Goal: Task Accomplishment & Management: Use online tool/utility

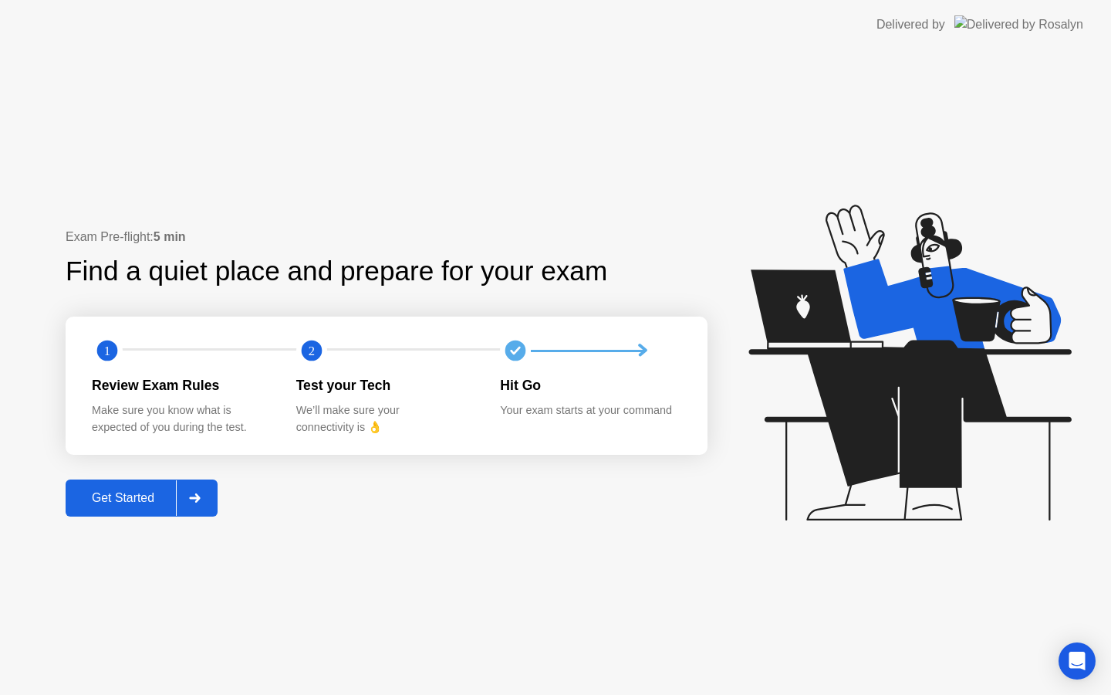
click at [184, 483] on div at bounding box center [194, 498] width 37 height 36
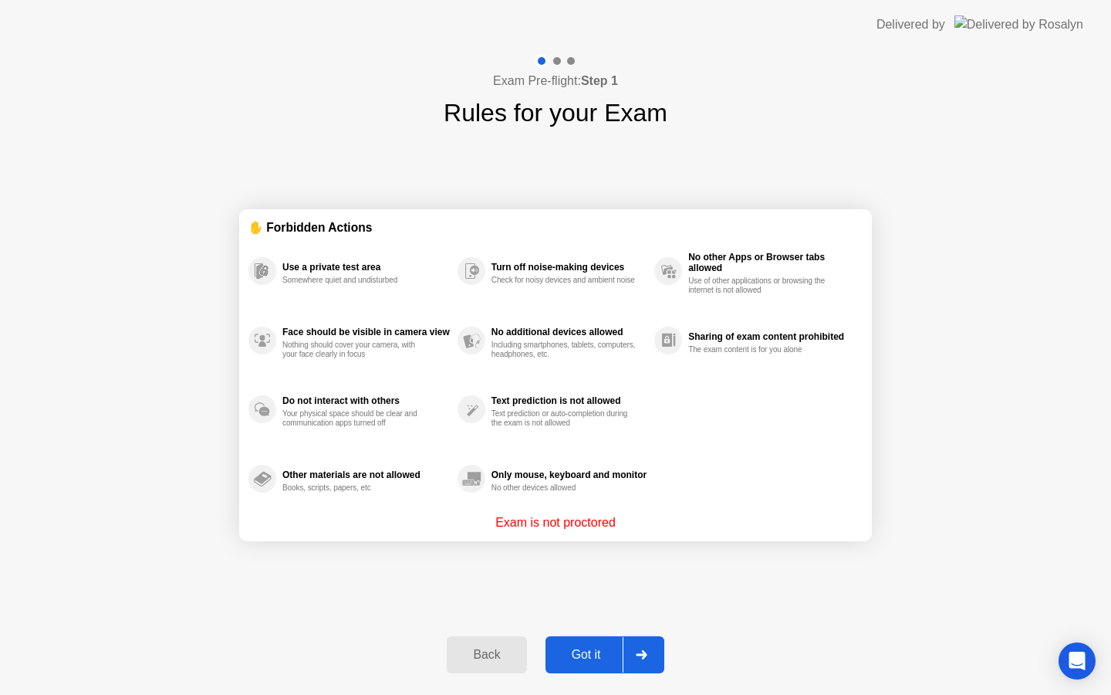
click at [611, 648] on div "Got it" at bounding box center [586, 655] width 73 height 14
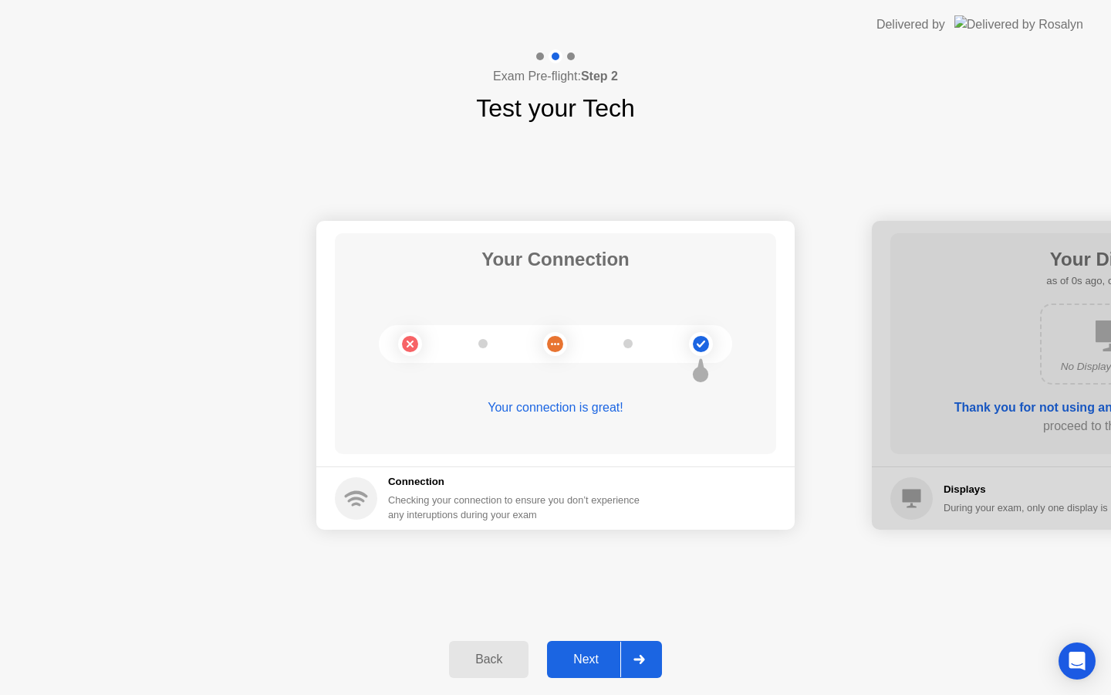
click at [611, 652] on div "Next" at bounding box center [586, 659] width 69 height 14
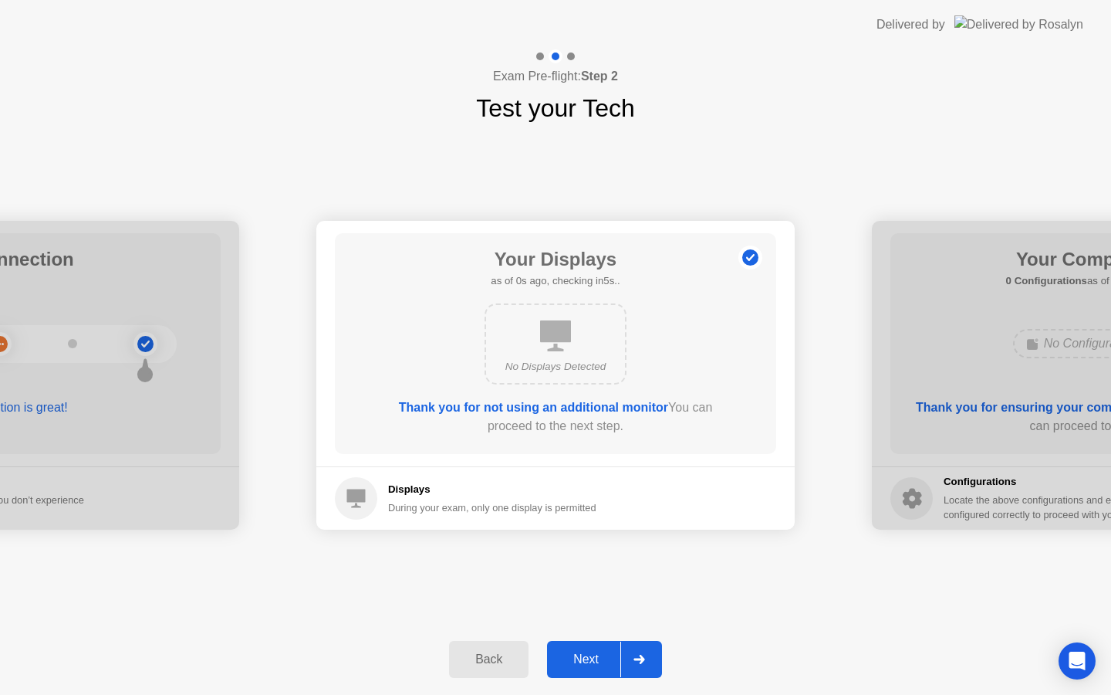
click at [611, 653] on div "Next" at bounding box center [586, 659] width 69 height 14
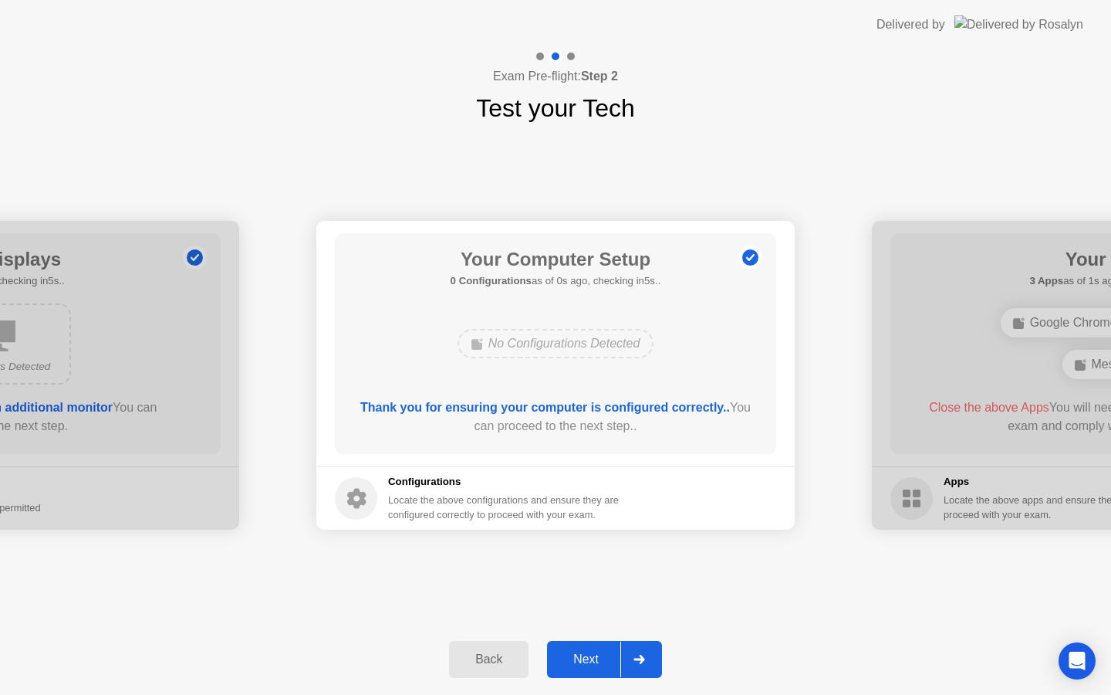
click at [611, 653] on div "Next" at bounding box center [586, 659] width 69 height 14
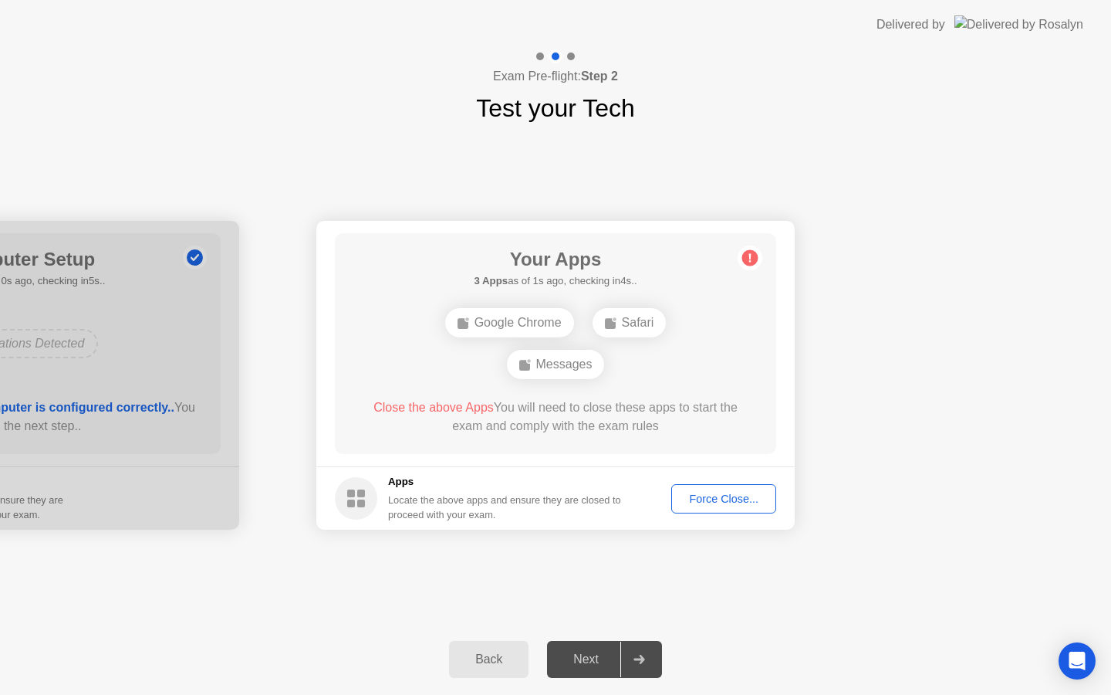
click at [712, 485] on button "Force Close..." at bounding box center [724, 498] width 105 height 29
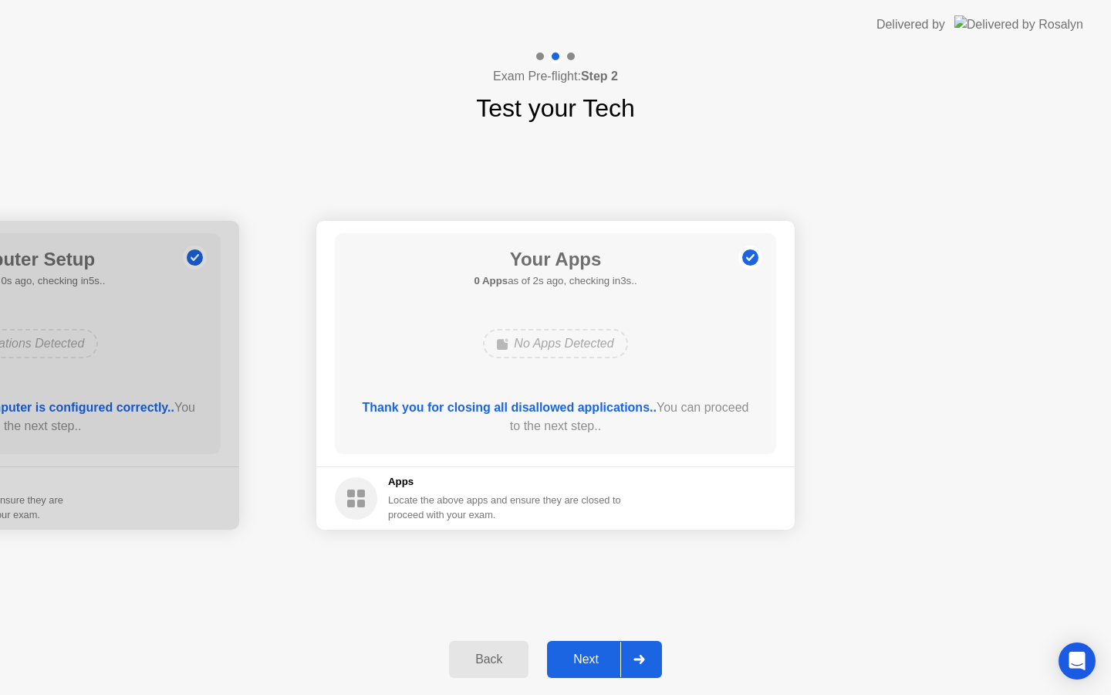
click at [578, 663] on div "Next" at bounding box center [586, 659] width 69 height 14
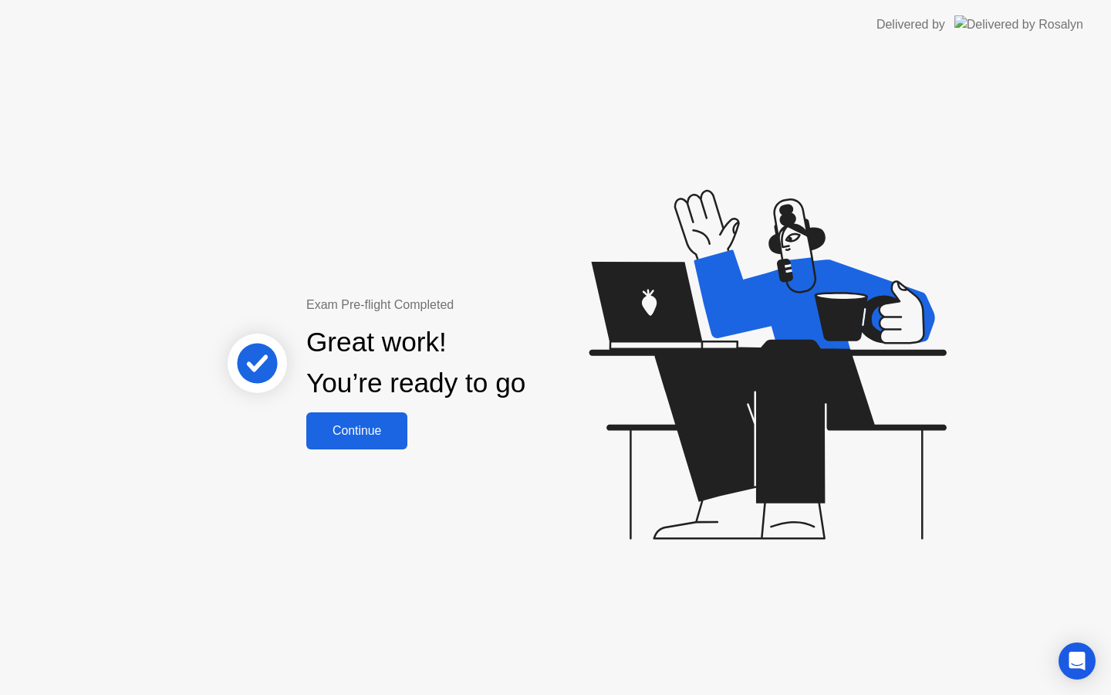
click at [359, 430] on div "Continue" at bounding box center [357, 431] width 92 height 14
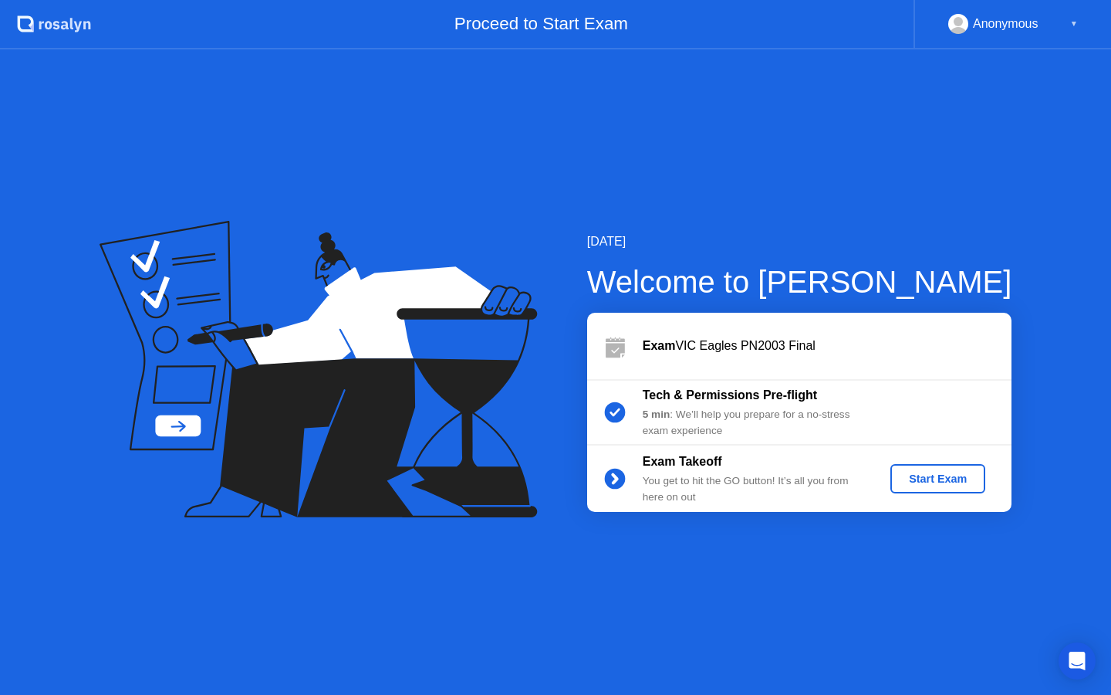
click at [950, 490] on button "Start Exam" at bounding box center [938, 478] width 95 height 29
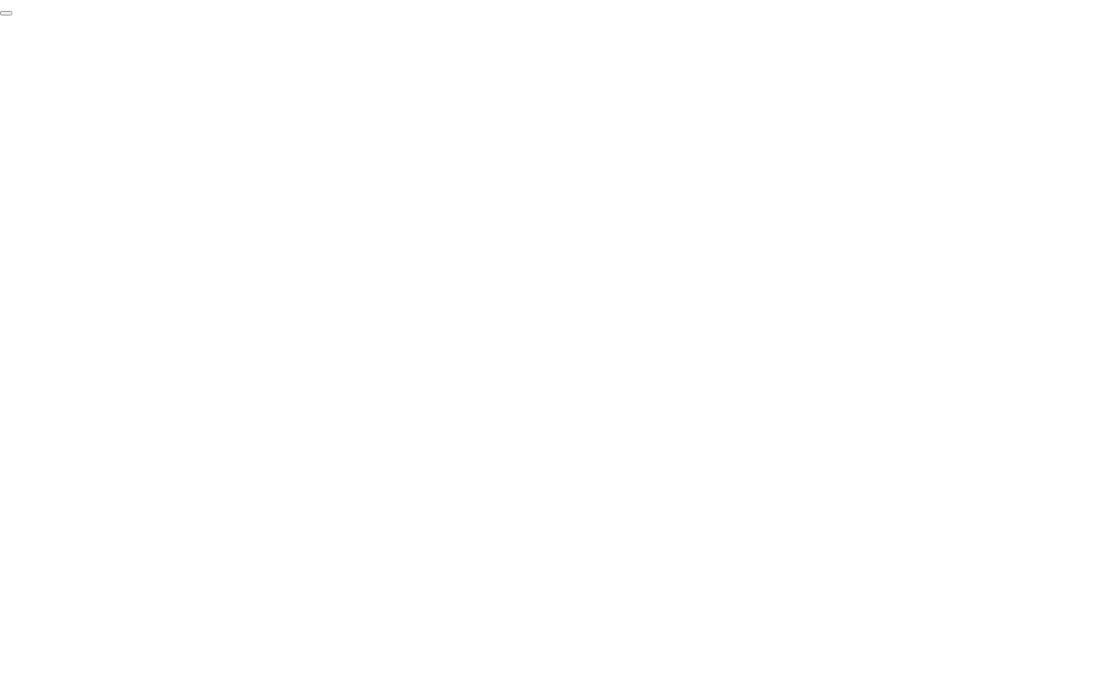
click div "End Proctoring Session"
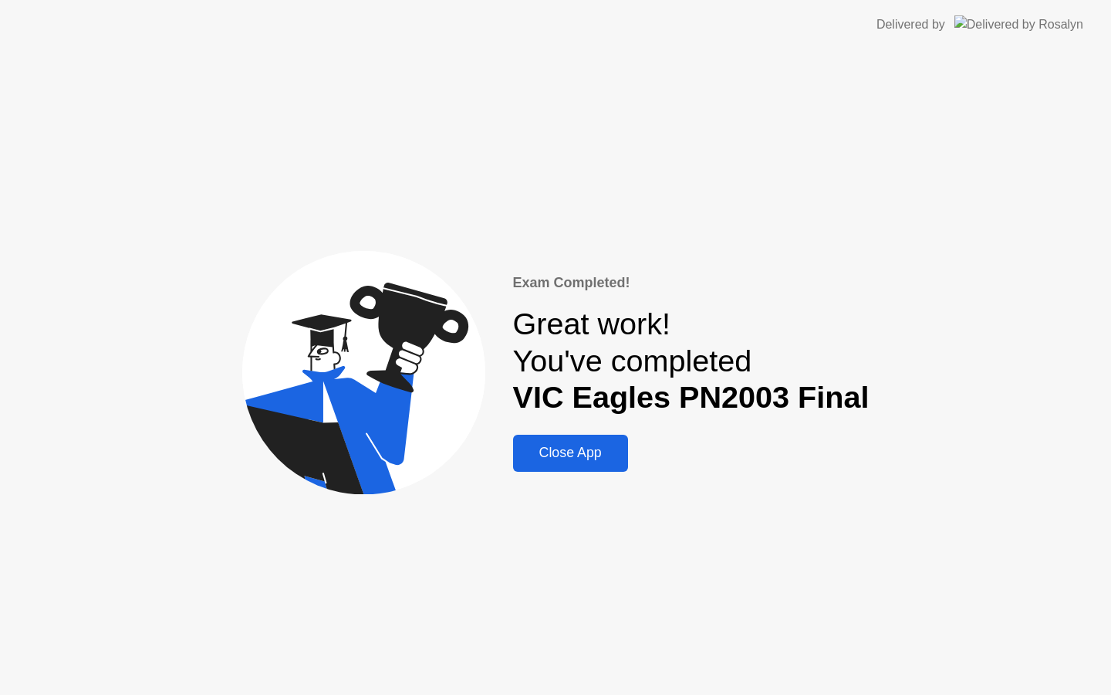
click at [590, 464] on button "Close App" at bounding box center [570, 453] width 115 height 37
